Goal: Task Accomplishment & Management: Use online tool/utility

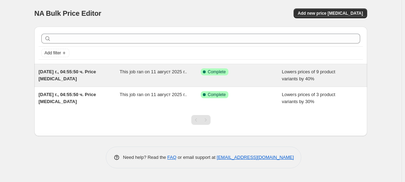
click at [136, 74] on span "This job ran on 11 август 2025 г.." at bounding box center [153, 71] width 67 height 5
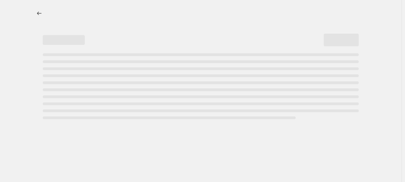
select select "percentage"
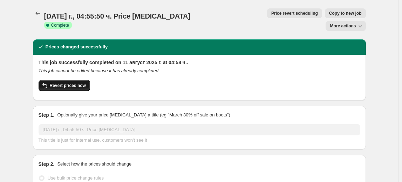
click at [58, 83] on span "Revert prices now" at bounding box center [68, 86] width 36 height 6
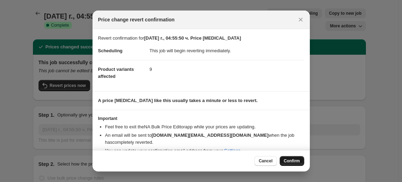
click at [294, 161] on span "Confirm" at bounding box center [292, 161] width 16 height 6
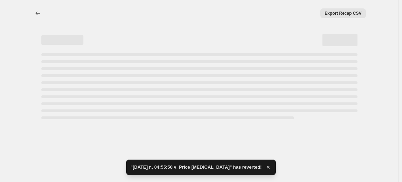
select select "percentage"
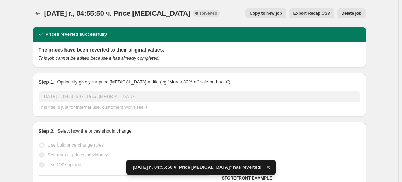
click at [358, 13] on span "Delete job" at bounding box center [351, 14] width 20 height 6
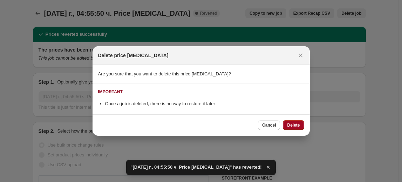
click at [301, 125] on button "Delete" at bounding box center [292, 125] width 21 height 10
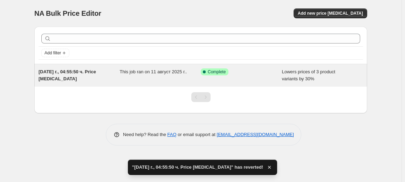
click at [276, 74] on div "Success Complete Complete" at bounding box center [241, 75] width 81 height 14
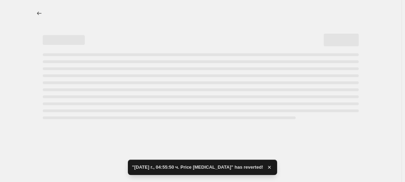
select select "percentage"
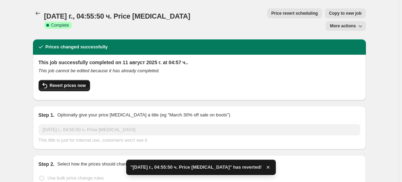
click at [63, 83] on span "Revert prices now" at bounding box center [68, 86] width 36 height 6
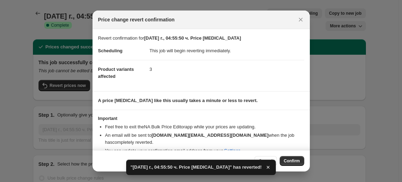
click at [292, 163] on button "Confirm" at bounding box center [291, 161] width 25 height 10
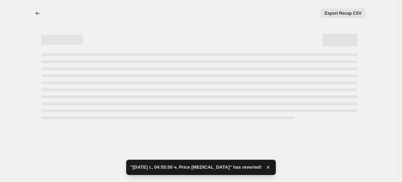
select select "percentage"
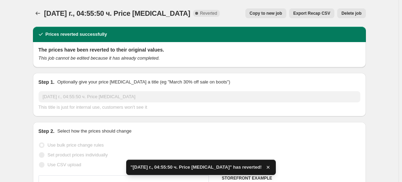
click at [355, 13] on span "Delete job" at bounding box center [351, 14] width 20 height 6
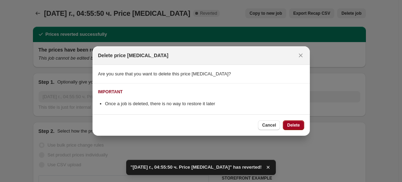
click at [295, 125] on span "Delete" at bounding box center [293, 125] width 13 height 6
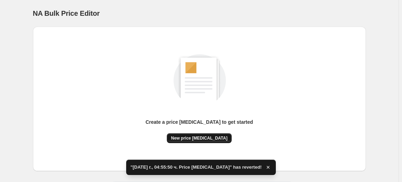
click at [216, 136] on span "New price change job" at bounding box center [199, 138] width 56 height 6
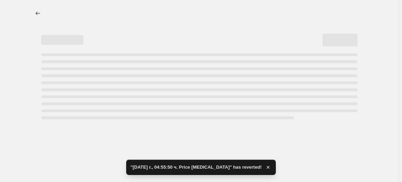
select select "percentage"
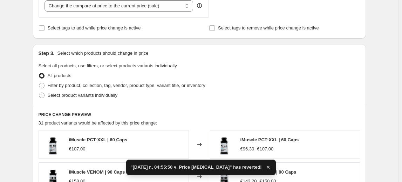
scroll to position [286, 0]
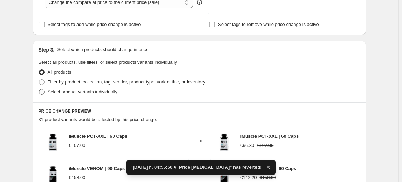
click at [92, 90] on span "Select product variants individually" at bounding box center [83, 91] width 70 height 5
click at [39, 89] on input "Select product variants individually" at bounding box center [39, 89] width 0 height 0
radio input "true"
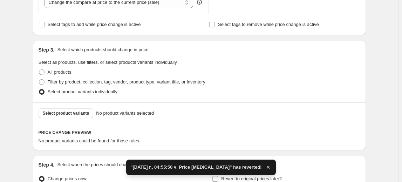
click at [71, 113] on span "Select product variants" at bounding box center [66, 113] width 47 height 6
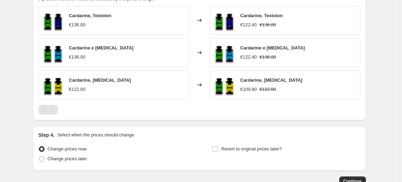
scroll to position [474, 0]
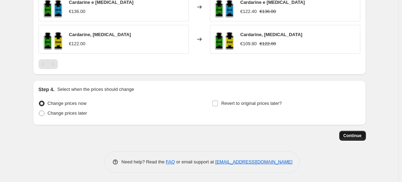
click at [361, 135] on span "Continue" at bounding box center [352, 136] width 18 height 6
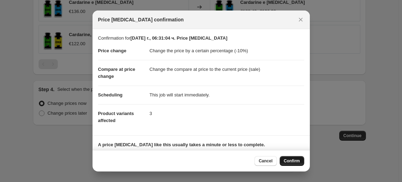
click at [286, 161] on span "Confirm" at bounding box center [292, 161] width 16 height 6
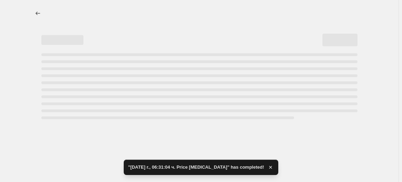
select select "percentage"
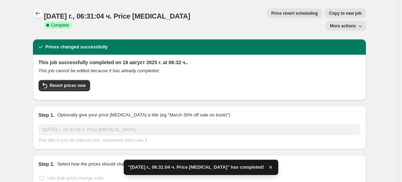
click at [39, 15] on icon "Price change jobs" at bounding box center [37, 13] width 7 height 7
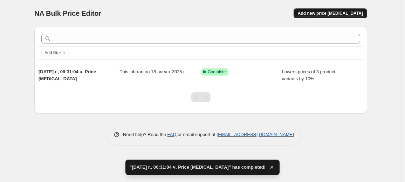
click at [323, 12] on span "Add new price change job" at bounding box center [330, 14] width 65 height 6
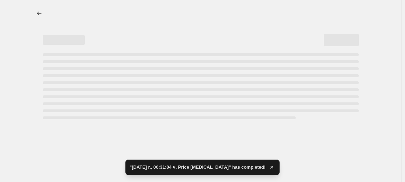
select select "percentage"
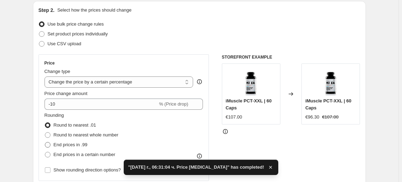
scroll to position [95, 0]
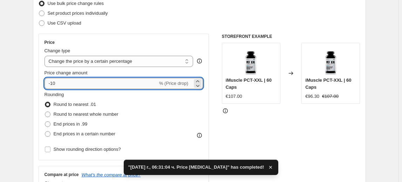
click at [57, 81] on input "-10" at bounding box center [100, 83] width 113 height 11
click at [55, 79] on input "-10" at bounding box center [100, 83] width 113 height 11
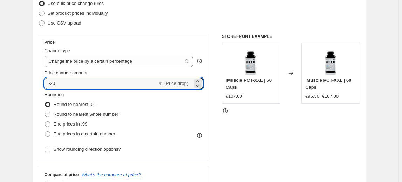
type input "-20"
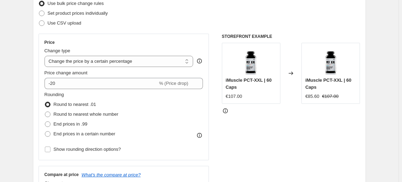
click at [76, 96] on fieldset "Rounding Round to nearest .01 Round to nearest whole number End prices in .99 E…" at bounding box center [81, 115] width 74 height 48
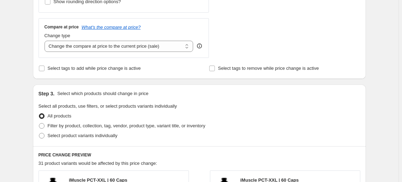
scroll to position [286, 0]
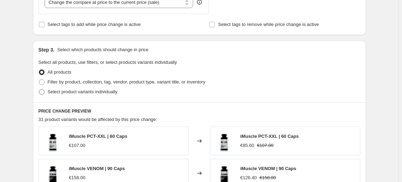
click at [80, 93] on span "Select product variants individually" at bounding box center [83, 91] width 70 height 5
click at [39, 89] on input "Select product variants individually" at bounding box center [39, 89] width 0 height 0
radio input "true"
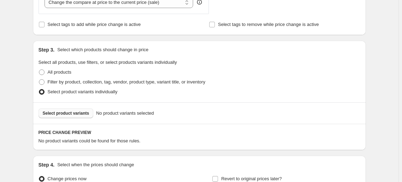
click at [64, 116] on button "Select product variants" at bounding box center [66, 113] width 55 height 10
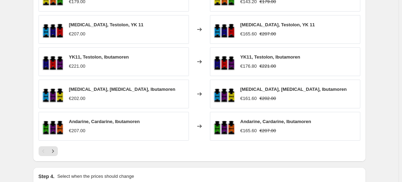
scroll to position [538, 0]
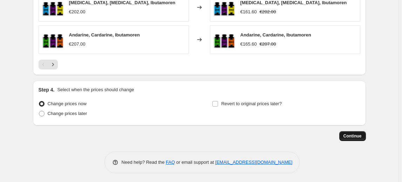
drag, startPoint x: 351, startPoint y: 126, endPoint x: 351, endPoint y: 131, distance: 5.3
click at [351, 131] on button "Continue" at bounding box center [352, 136] width 27 height 10
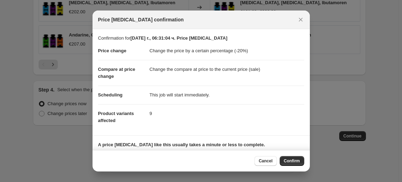
click at [290, 156] on button "Confirm" at bounding box center [291, 161] width 25 height 10
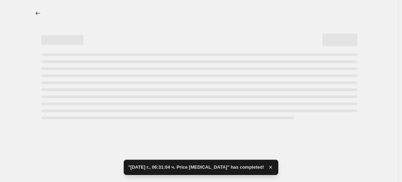
select select "percentage"
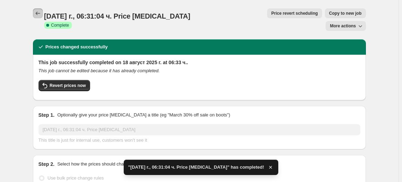
click at [40, 12] on icon "Price change jobs" at bounding box center [37, 13] width 7 height 7
